Goal: Task Accomplishment & Management: Manage account settings

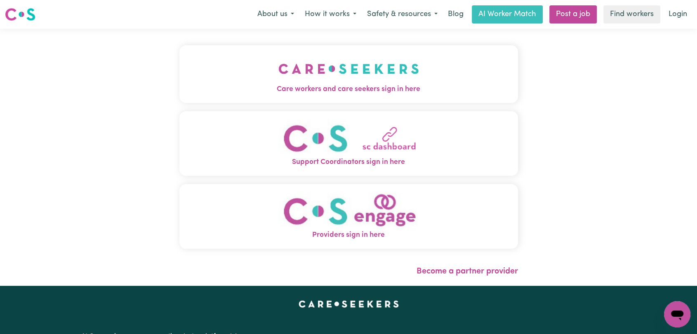
click at [407, 67] on img "Care workers and care seekers sign in here" at bounding box center [348, 69] width 141 height 31
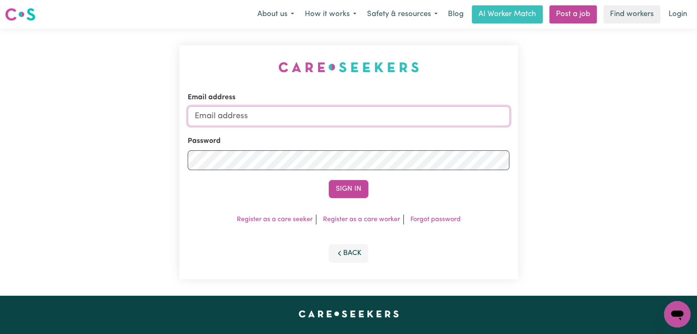
type input "[EMAIL_ADDRESS][DOMAIN_NAME]"
click at [350, 187] on button "Sign In" at bounding box center [349, 189] width 40 height 18
